Goal: Find specific page/section: Find specific page/section

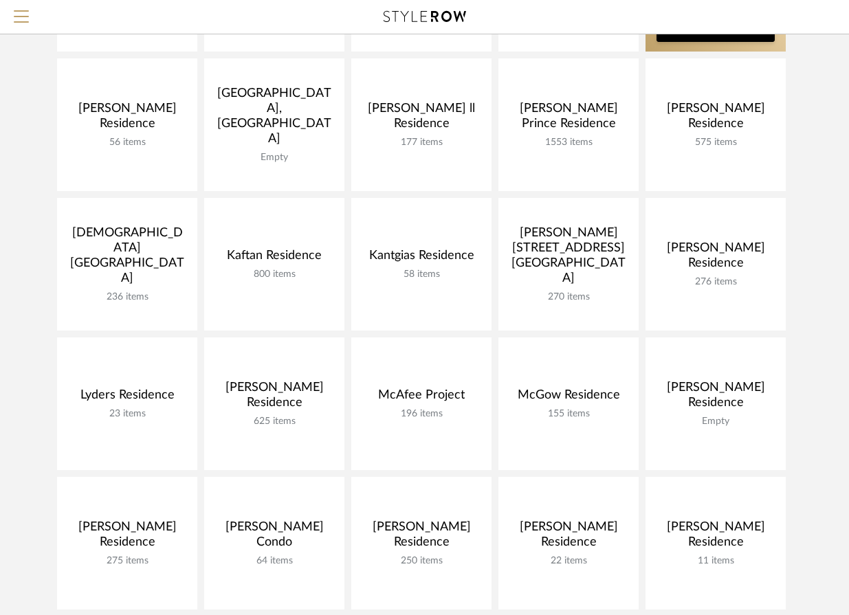
scroll to position [432, 0]
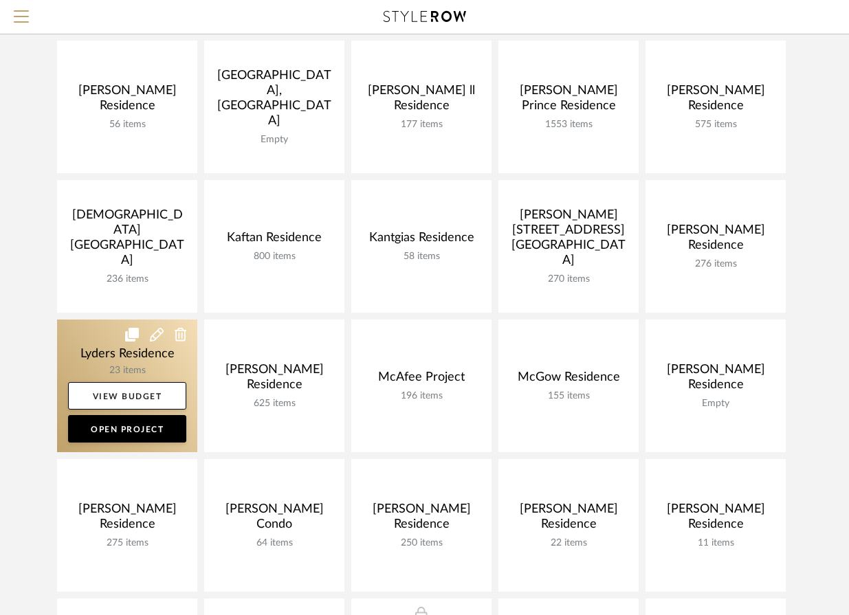
click at [124, 366] on link at bounding box center [127, 386] width 140 height 133
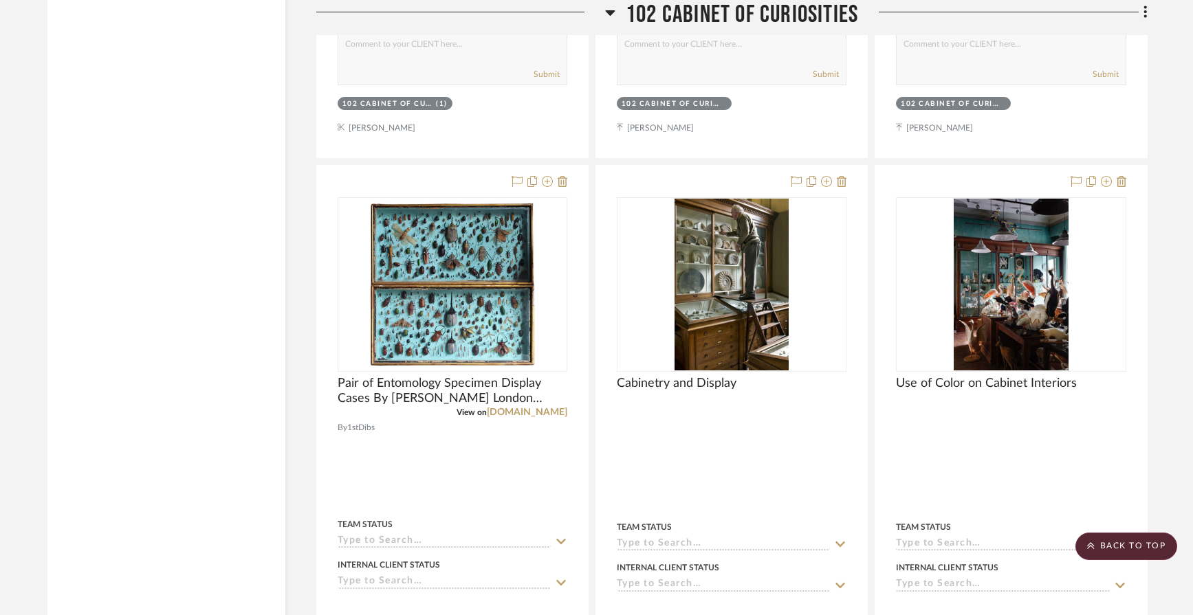
scroll to position [2717, 0]
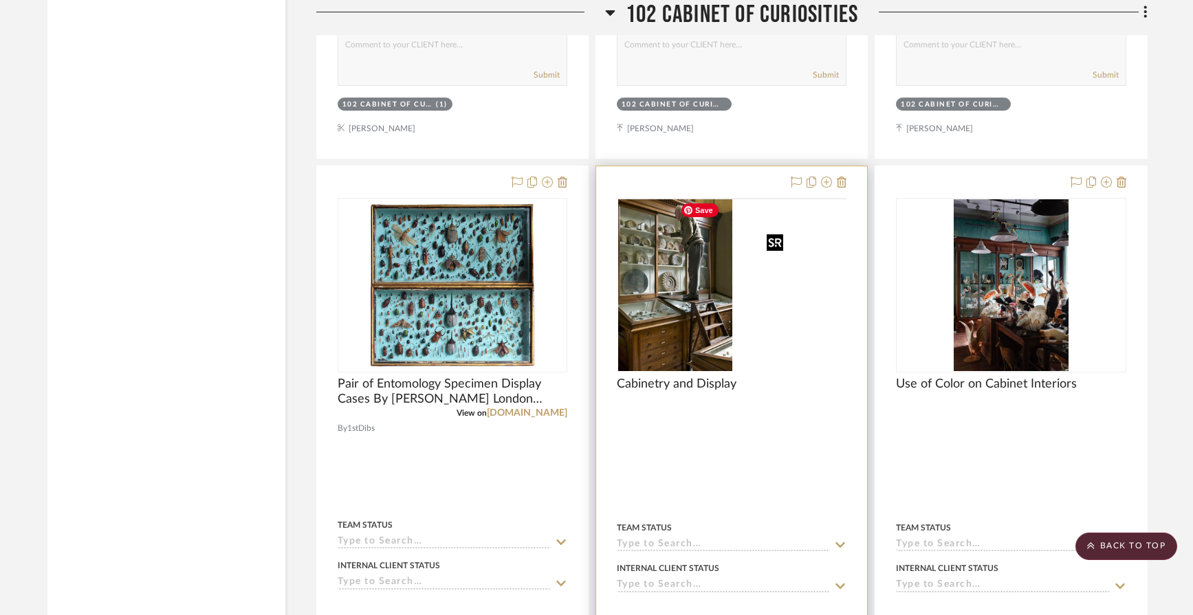
click at [0, 0] on img at bounding box center [0, 0] width 0 height 0
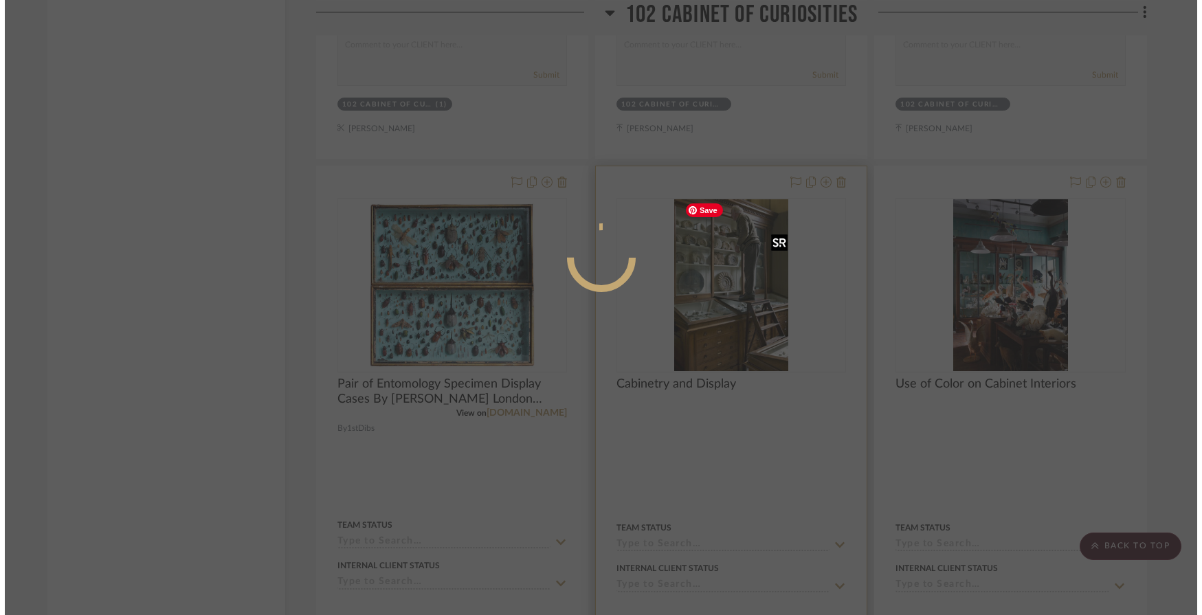
scroll to position [0, 0]
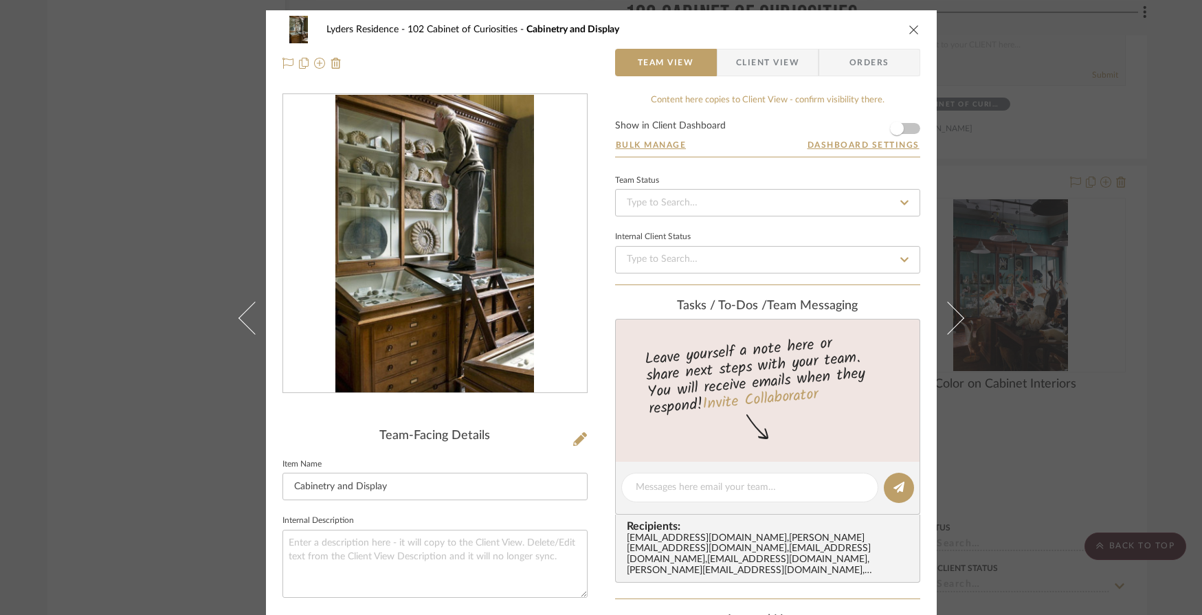
click at [858, 30] on icon "close" at bounding box center [914, 29] width 11 height 11
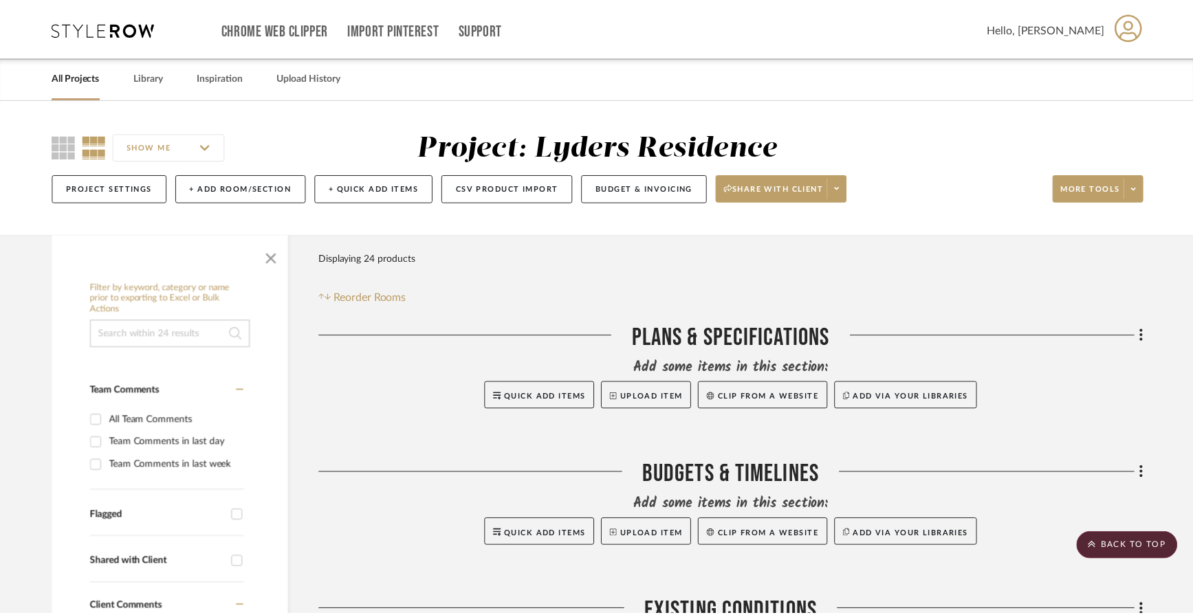
scroll to position [2717, 0]
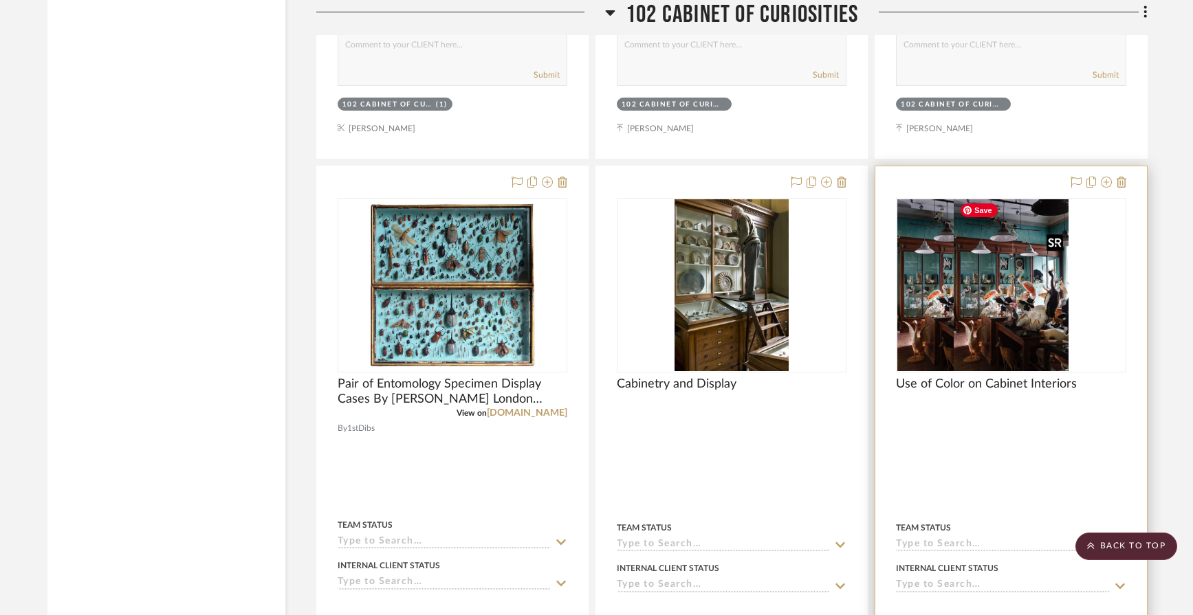
click at [858, 295] on img "0" at bounding box center [954, 285] width 114 height 172
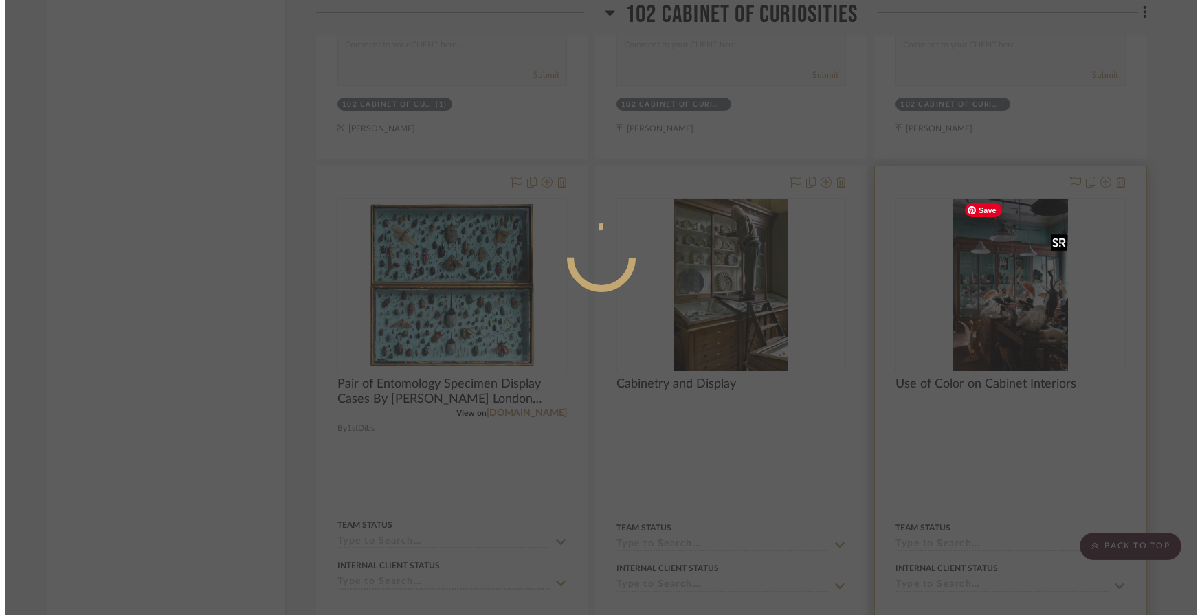
scroll to position [0, 0]
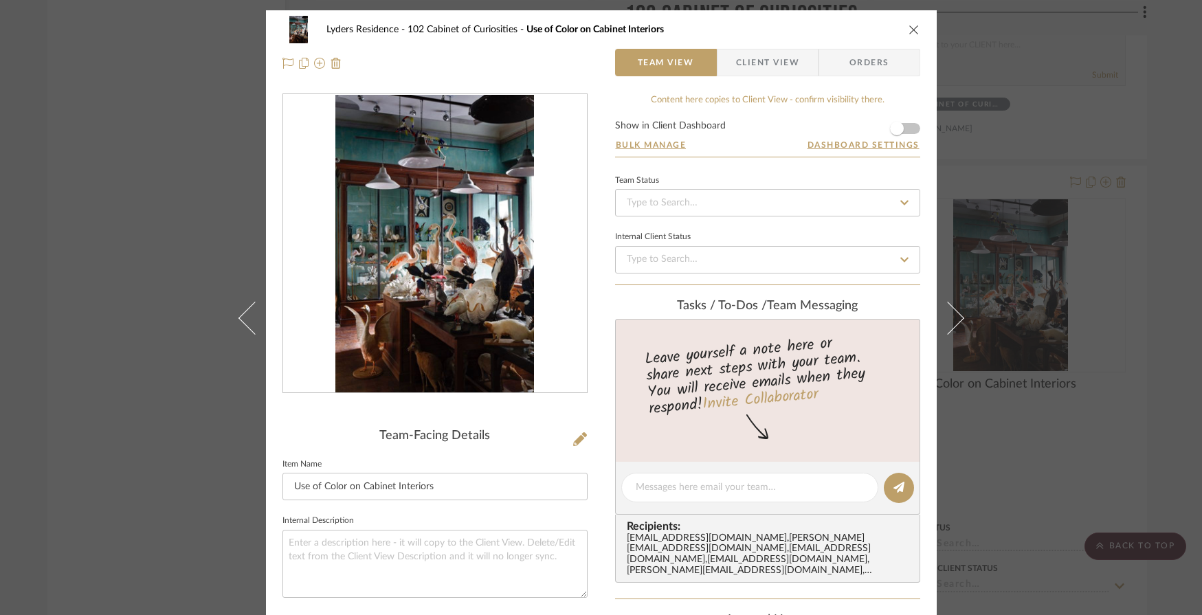
click at [858, 33] on icon "close" at bounding box center [914, 29] width 11 height 11
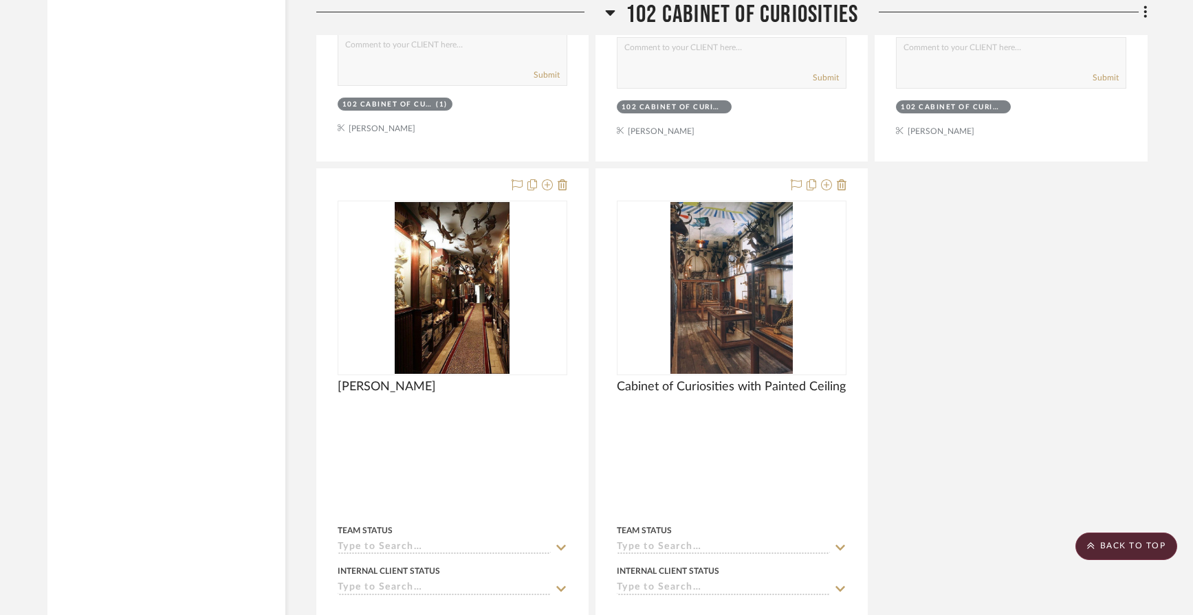
scroll to position [3331, 0]
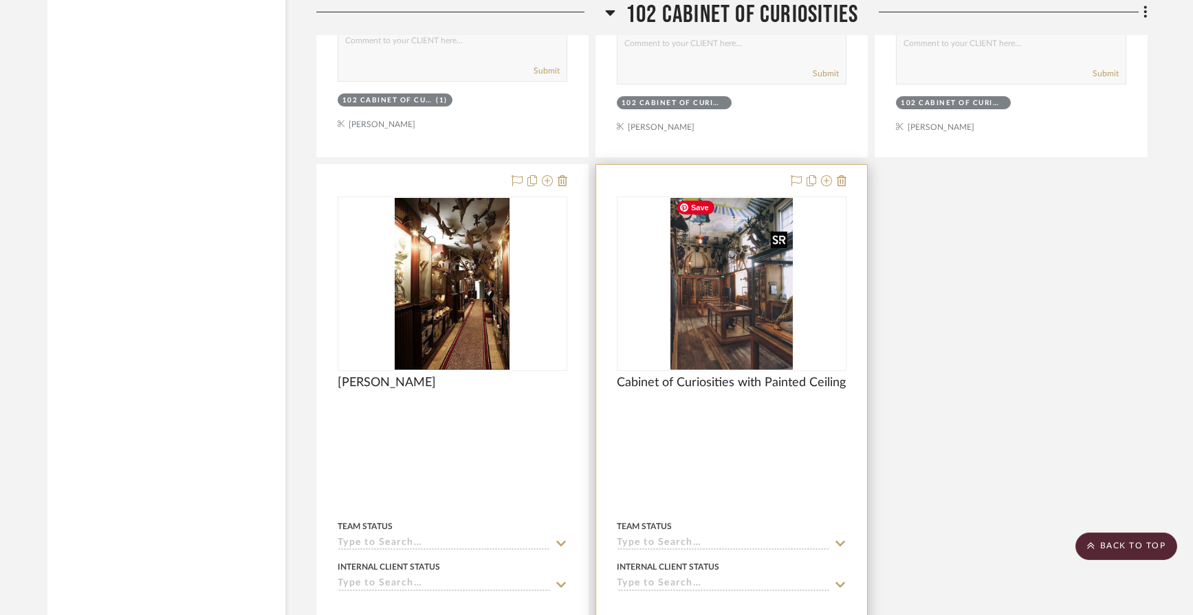
click at [744, 296] on img "0" at bounding box center [731, 284] width 123 height 172
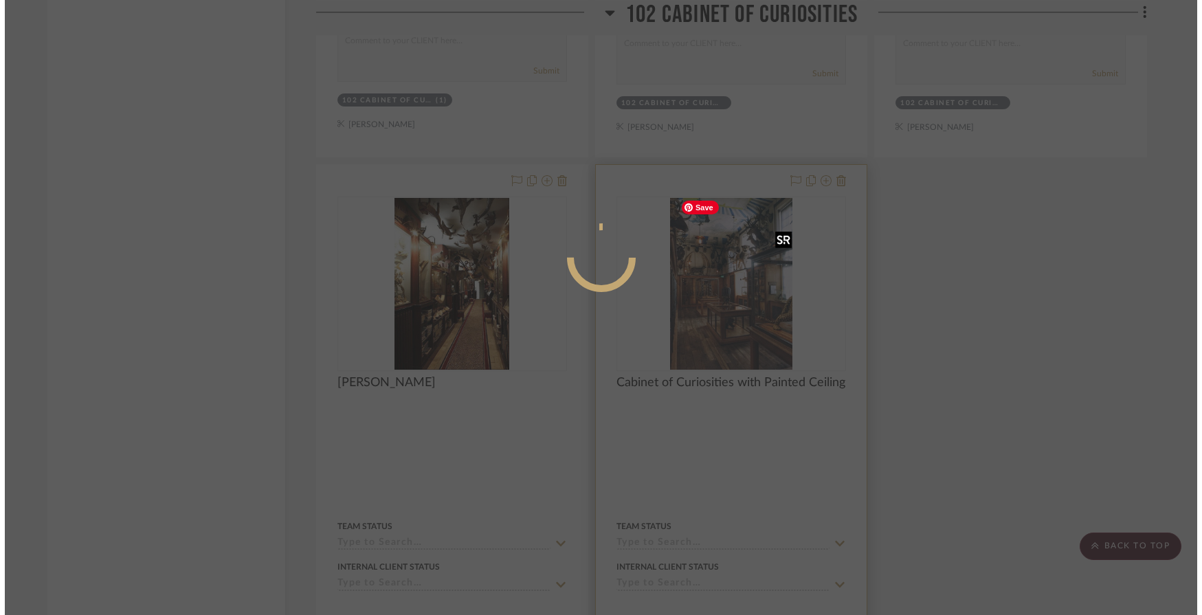
scroll to position [0, 0]
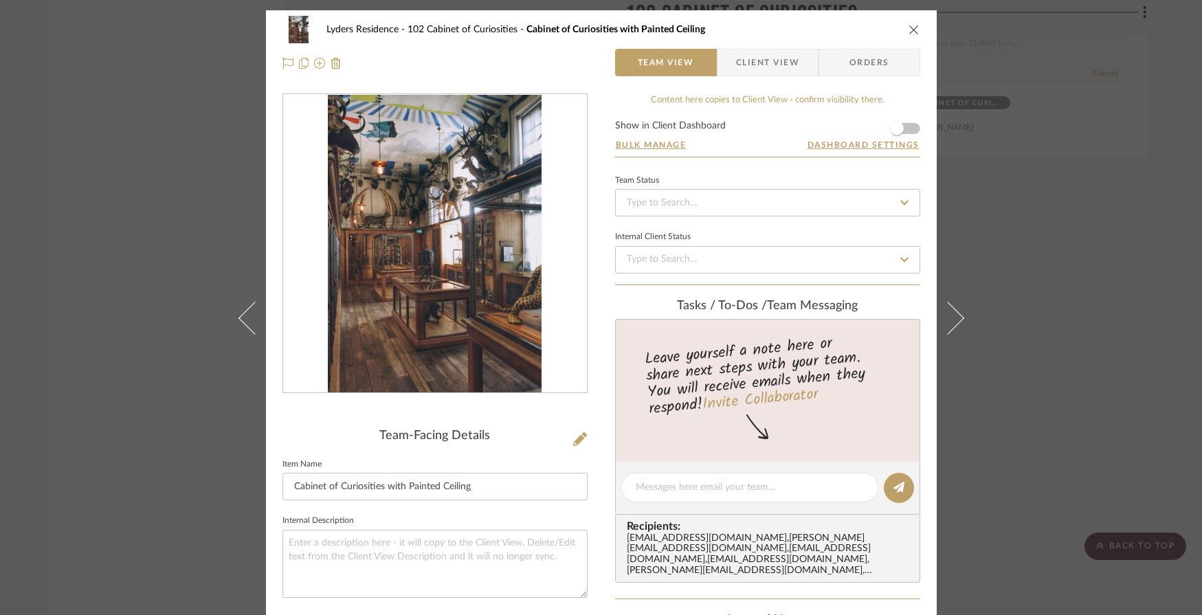
click at [858, 27] on icon "close" at bounding box center [914, 29] width 11 height 11
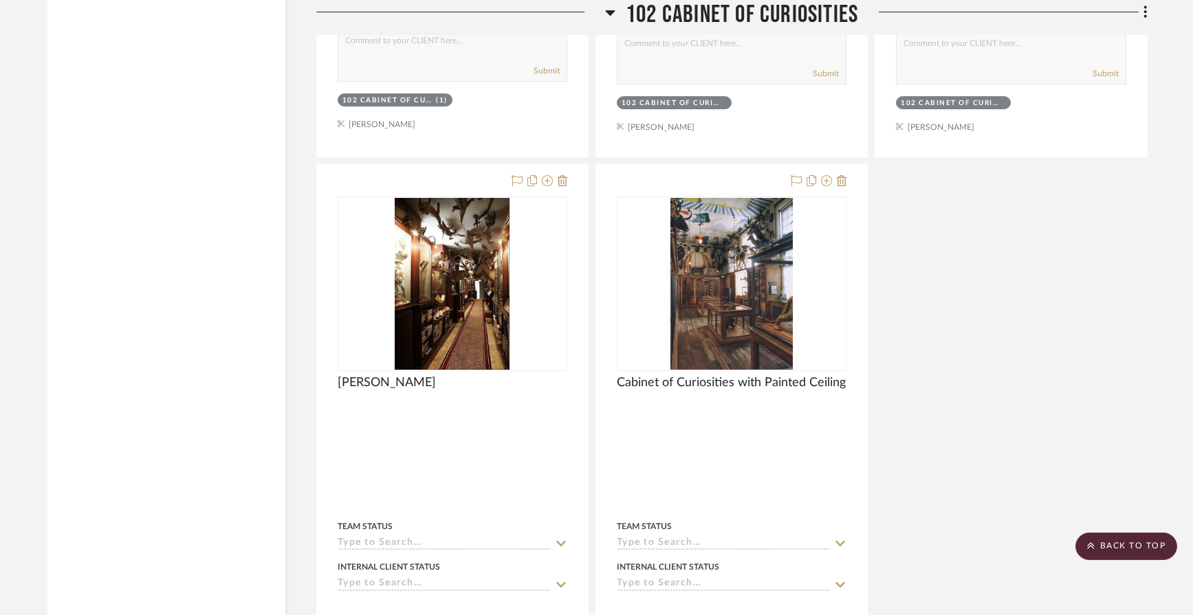
scroll to position [3190, 0]
